Goal: Navigation & Orientation: Find specific page/section

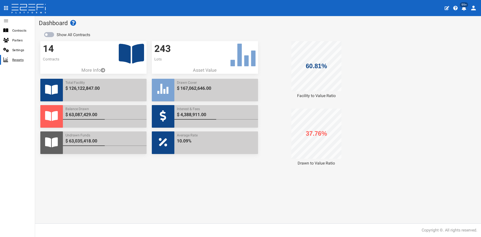
click at [17, 58] on span "Reports" at bounding box center [21, 60] width 19 height 6
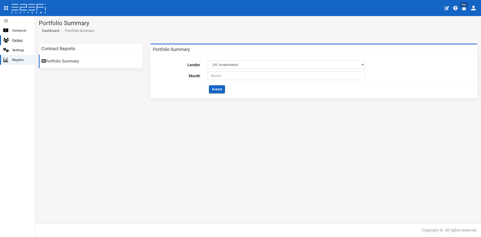
click at [17, 39] on span "Parties" at bounding box center [21, 40] width 19 height 6
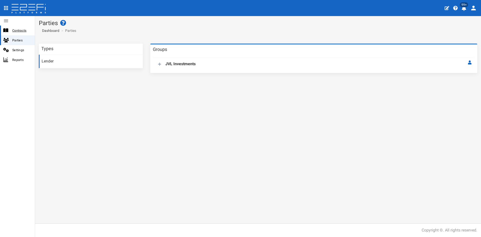
click at [16, 30] on span "Contracts" at bounding box center [21, 31] width 19 height 6
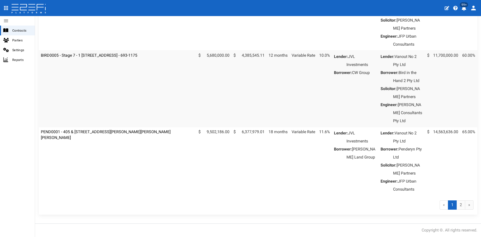
scroll to position [629, 0]
click at [458, 204] on link "2" at bounding box center [460, 204] width 9 height 9
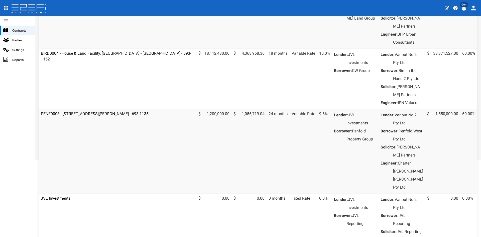
scroll to position [54, 0]
